Goal: Navigation & Orientation: Go to known website

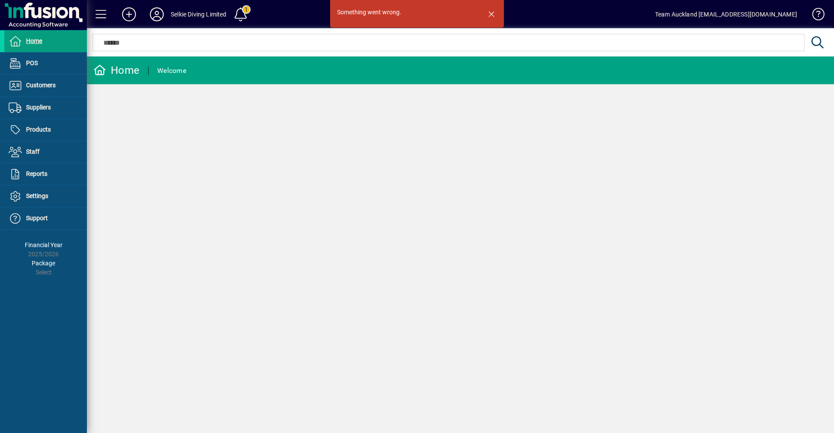
click at [488, 16] on span "button" at bounding box center [491, 13] width 21 height 21
click at [491, 15] on span "button" at bounding box center [491, 13] width 21 height 21
